Goal: Information Seeking & Learning: Learn about a topic

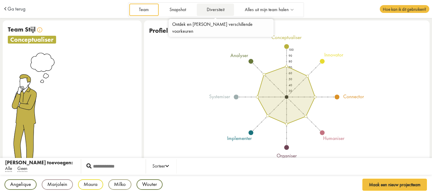
click at [211, 7] on link "Diversiteit" at bounding box center [215, 10] width 37 height 12
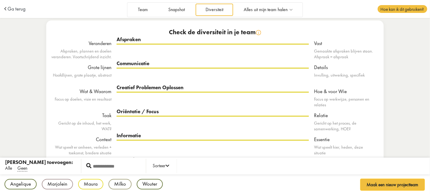
click at [9, 168] on span "Alle" at bounding box center [8, 168] width 7 height 6
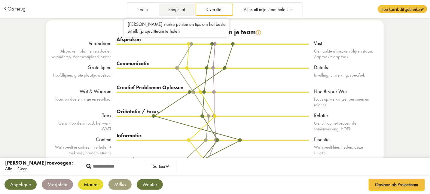
click at [174, 11] on link "Snapshot" at bounding box center [177, 10] width 36 height 12
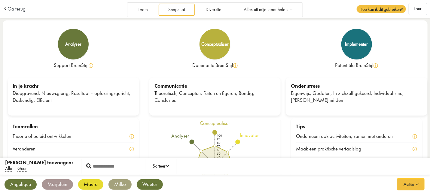
scroll to position [22, 0]
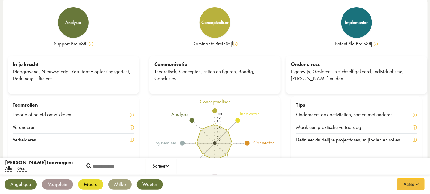
click at [62, 185] on div "Marjolein" at bounding box center [57, 184] width 31 height 11
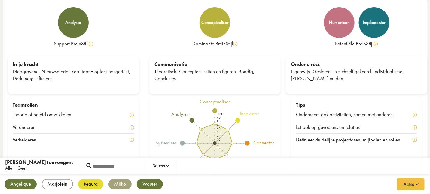
click at [84, 185] on div "Maura" at bounding box center [90, 184] width 25 height 11
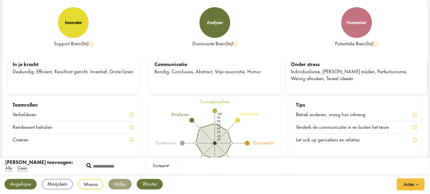
click at [116, 183] on div "Milko" at bounding box center [119, 184] width 23 height 11
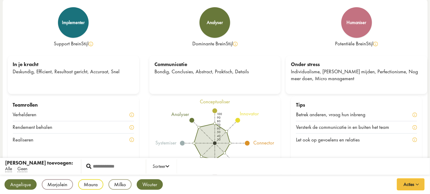
scroll to position [0, 0]
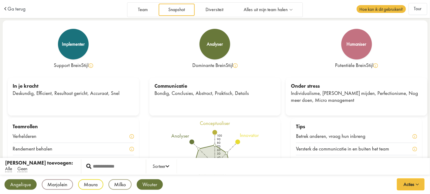
click at [147, 1] on div "Team Snapshot Diversiteit Alles uit mijn team halen Maak een nieuw projectteam …" at bounding box center [215, 9] width 254 height 16
click at [143, 12] on link "Team" at bounding box center [142, 10] width 29 height 12
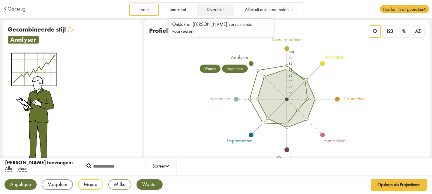
click at [219, 10] on link "Diversiteit" at bounding box center [215, 10] width 37 height 12
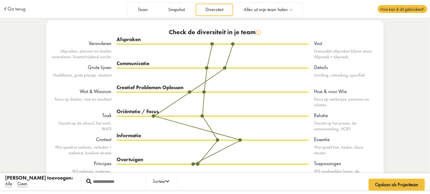
scroll to position [25, 0]
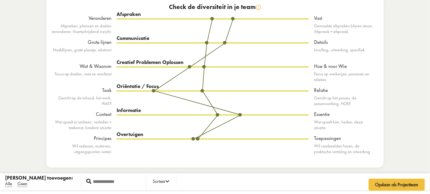
click at [154, 91] on div at bounding box center [196, 102] width 87 height 25
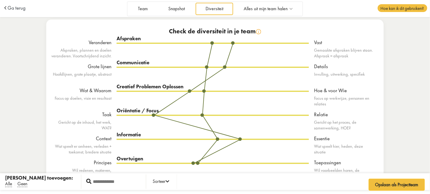
scroll to position [0, 0]
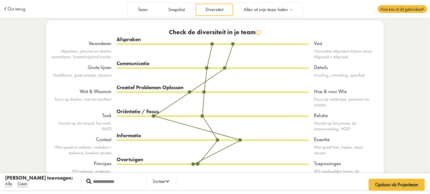
click at [14, 182] on div "Alle" at bounding box center [10, 184] width 10 height 5
click at [11, 183] on span "Alle" at bounding box center [8, 184] width 7 height 6
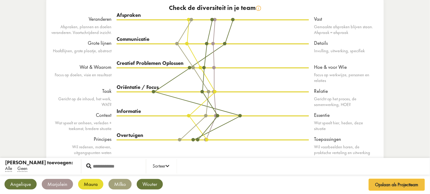
scroll to position [25, 0]
